Goal: Information Seeking & Learning: Learn about a topic

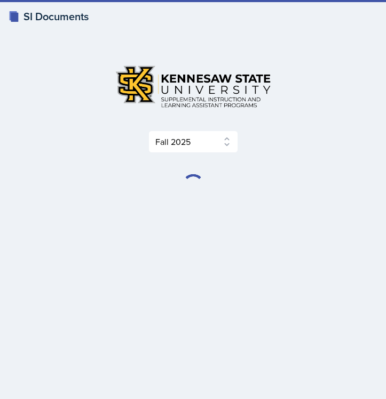
select select "2bed604d-1099-4043-b1bc-2365e8740244"
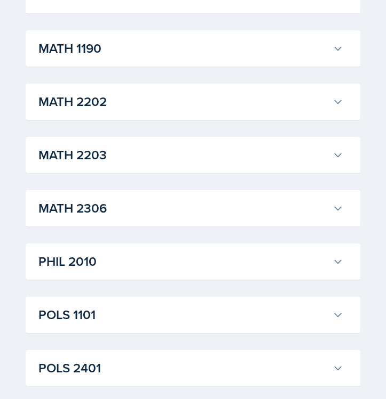
click at [194, 204] on h3 "MATH 2306" at bounding box center [183, 208] width 290 height 19
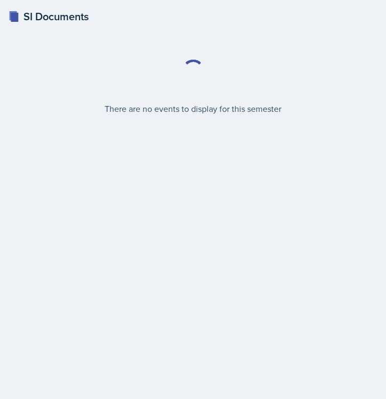
select select "2bed604d-1099-4043-b1bc-2365e8740244"
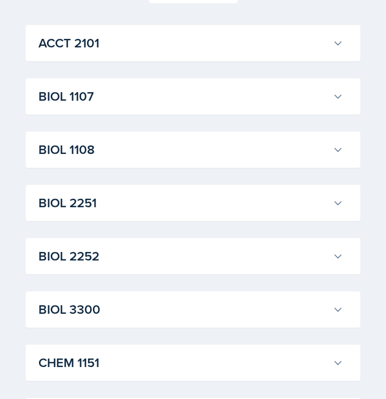
scroll to position [150, 0]
click at [177, 108] on button "BIOL 1107" at bounding box center [190, 95] width 309 height 23
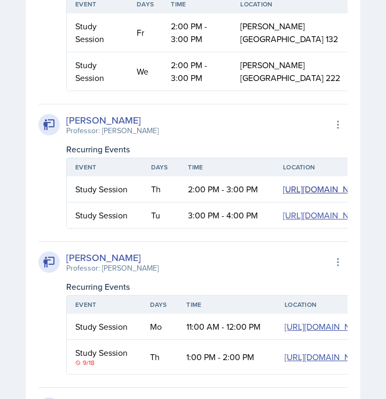
scroll to position [315, 0]
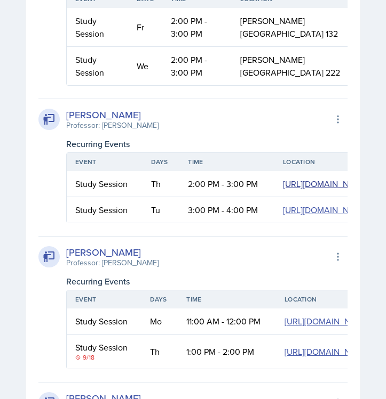
click at [283, 190] on link "[URL][DOMAIN_NAME]" at bounding box center [325, 184] width 85 height 12
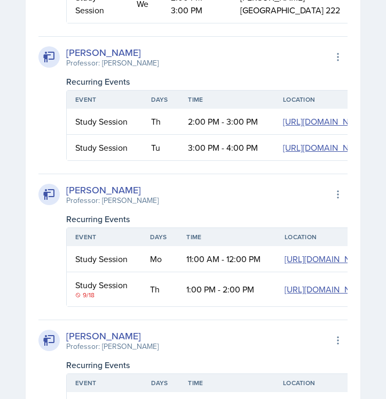
scroll to position [376, 0]
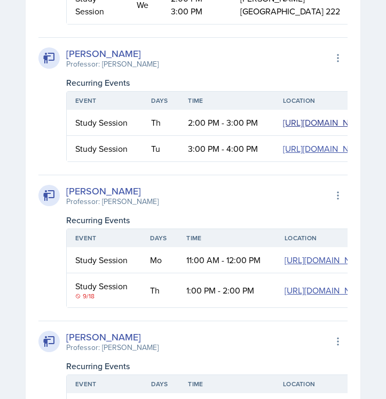
click at [283, 129] on link "[URL][DOMAIN_NAME]" at bounding box center [325, 123] width 85 height 12
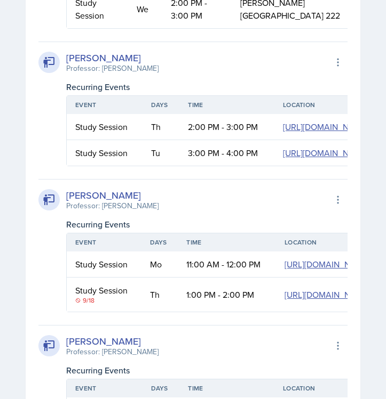
scroll to position [372, 0]
click at [283, 131] on link "[URL][DOMAIN_NAME]" at bounding box center [325, 127] width 85 height 12
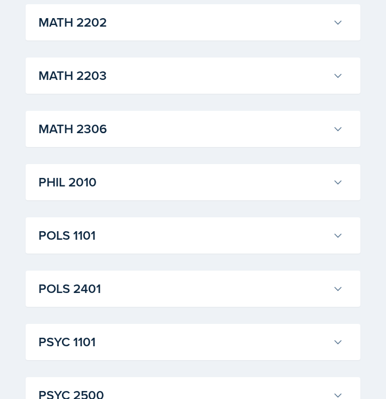
scroll to position [2126, 0]
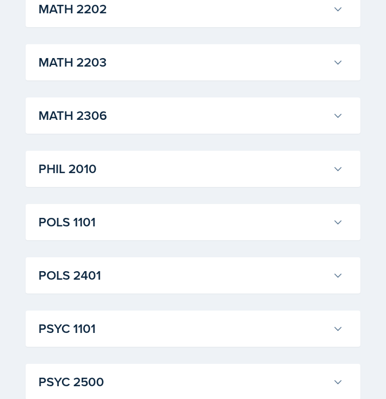
click at [235, 125] on h3 "MATH 2306" at bounding box center [183, 115] width 290 height 19
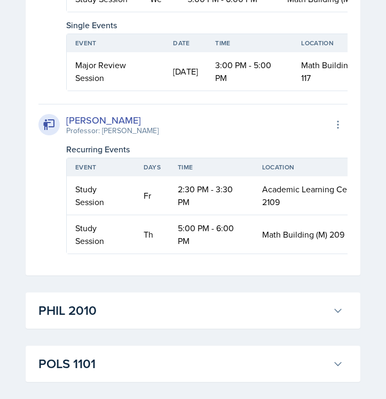
scroll to position [0, 0]
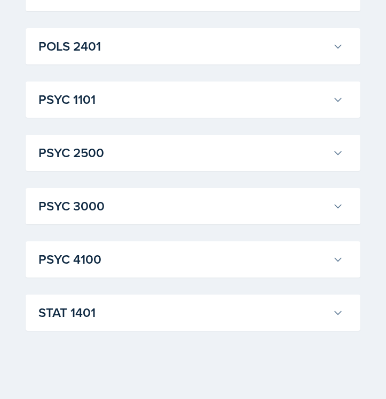
click at [257, 322] on h3 "STAT 1401" at bounding box center [183, 312] width 290 height 19
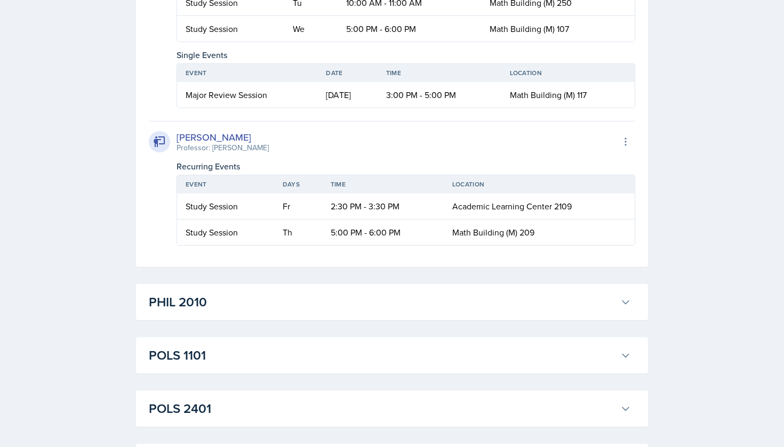
scroll to position [2301, 0]
